Goal: Information Seeking & Learning: Learn about a topic

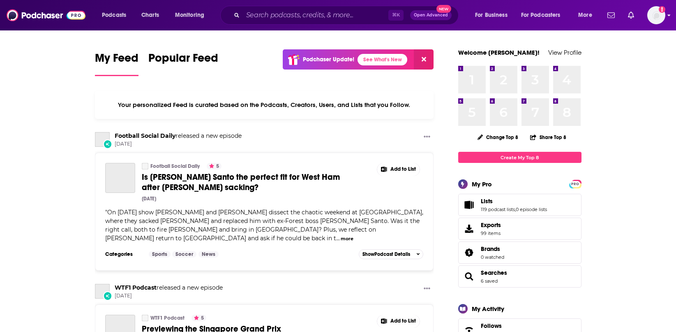
click at [654, 15] on img "Logged in as NicolaLynch" at bounding box center [656, 15] width 18 height 18
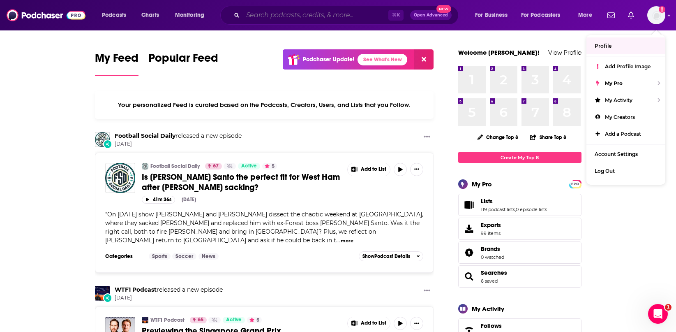
click at [296, 11] on input "Search podcasts, credits, & more..." at bounding box center [315, 15] width 145 height 13
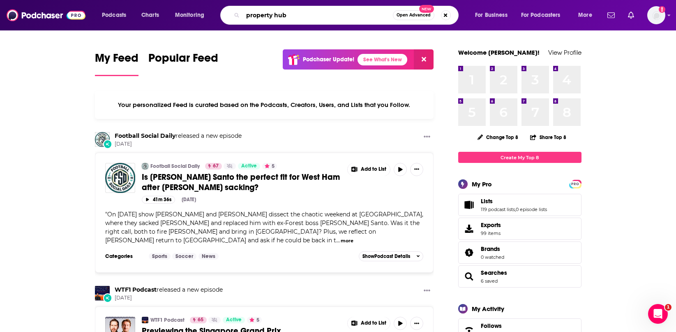
type input "property hub"
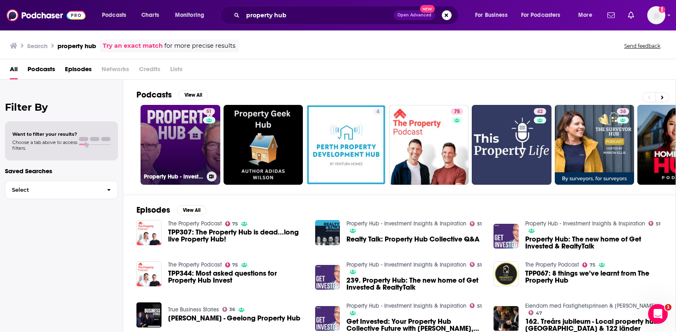
click at [201, 118] on link "51 Property Hub - Investment Insights & Inspiration" at bounding box center [181, 145] width 80 height 80
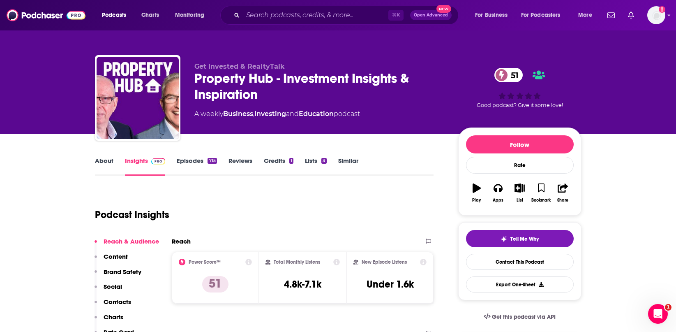
scroll to position [6, 0]
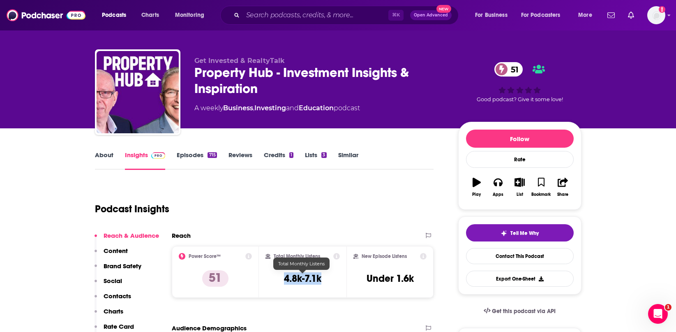
drag, startPoint x: 284, startPoint y: 277, endPoint x: 321, endPoint y: 280, distance: 37.5
click at [321, 280] on h3 "4.8k-7.1k" at bounding box center [302, 278] width 37 height 12
copy h3 "4.8k-7.1k"
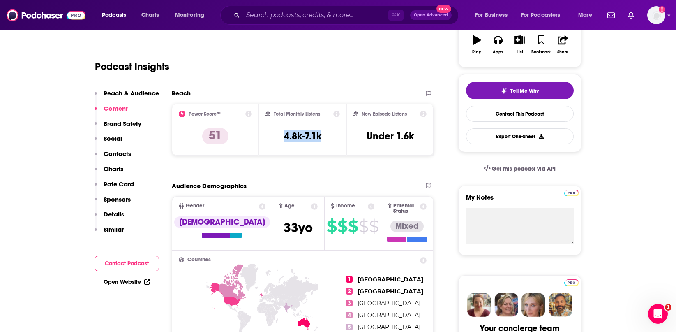
scroll to position [145, 0]
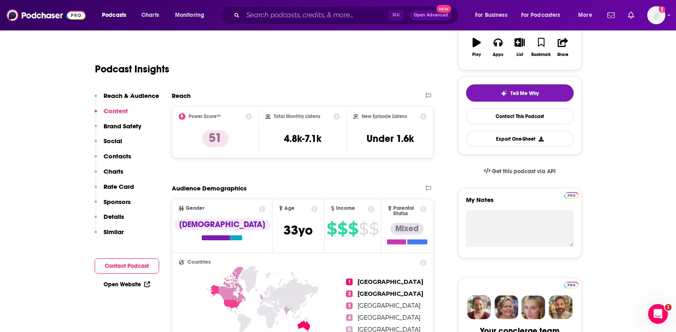
click at [301, 81] on div "Podcast Insights" at bounding box center [261, 64] width 332 height 42
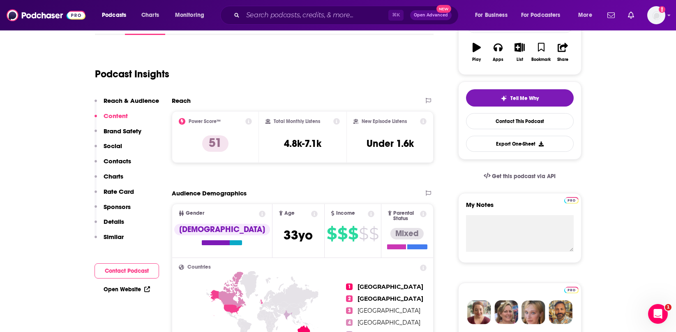
click at [111, 175] on p "Charts" at bounding box center [114, 176] width 20 height 8
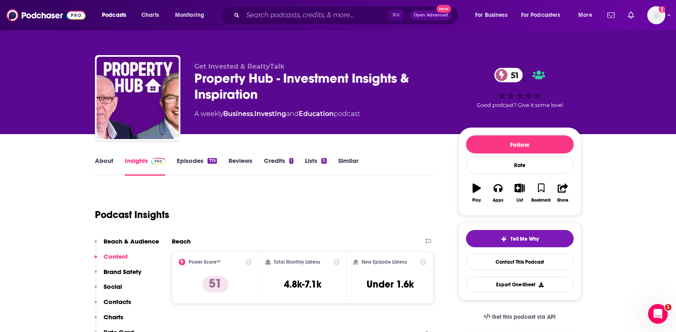
scroll to position [0, 0]
click at [189, 161] on link "Episodes 715" at bounding box center [197, 166] width 40 height 19
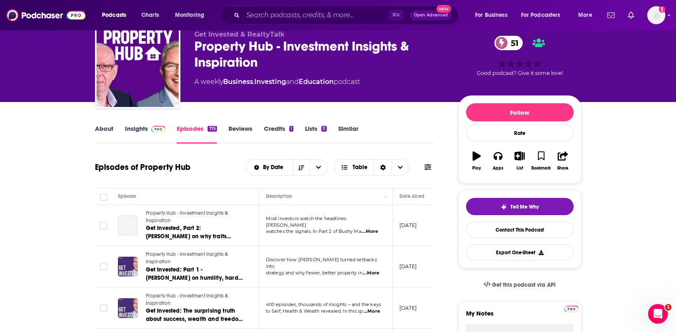
scroll to position [45, 0]
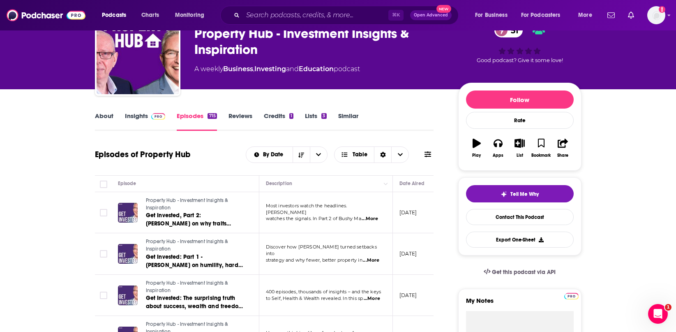
click at [137, 118] on link "Insights" at bounding box center [145, 121] width 41 height 19
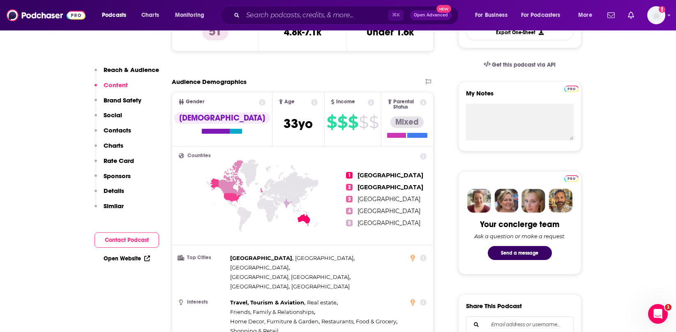
scroll to position [249, 0]
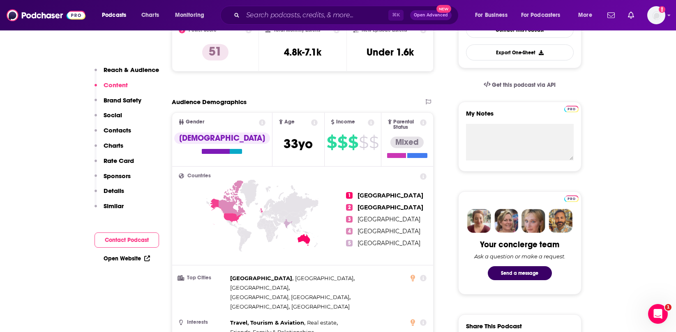
click at [118, 159] on p "Rate Card" at bounding box center [119, 161] width 30 height 8
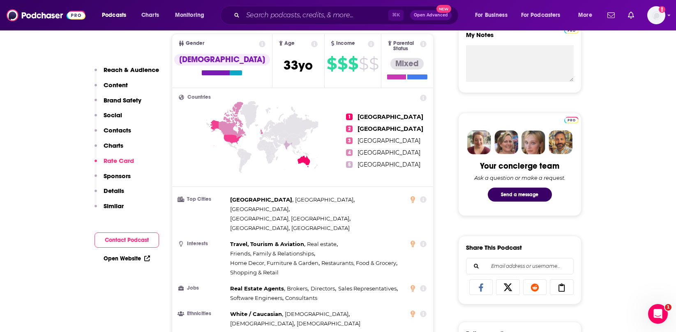
scroll to position [1004, 0]
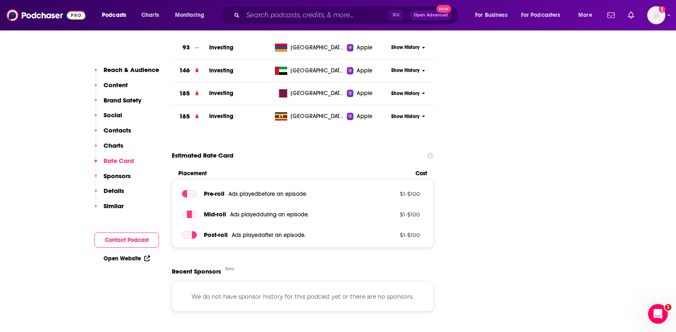
click at [117, 147] on p "Charts" at bounding box center [114, 145] width 20 height 8
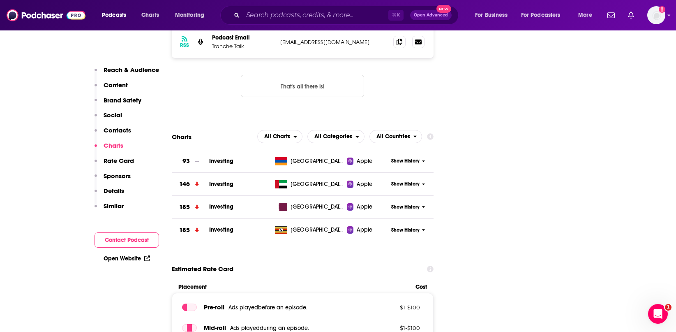
scroll to position [873, 0]
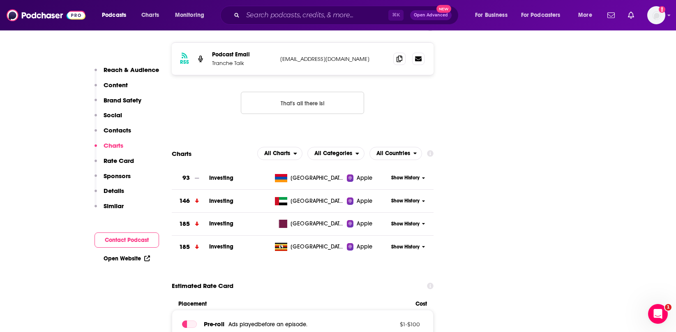
click at [120, 132] on p "Contacts" at bounding box center [118, 130] width 28 height 8
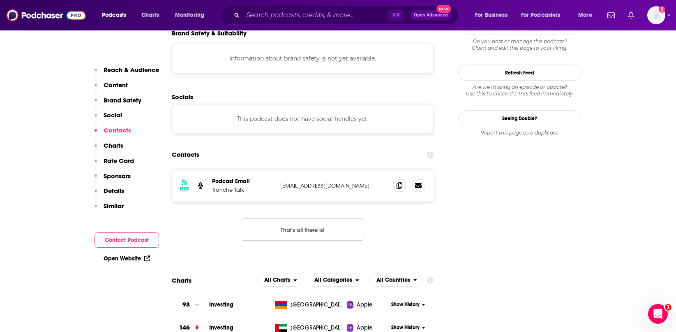
click at [113, 114] on p "Social" at bounding box center [113, 115] width 18 height 8
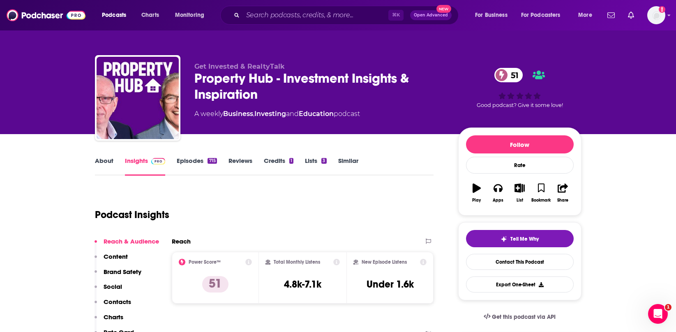
scroll to position [0, 0]
